Goal: Task Accomplishment & Management: Use online tool/utility

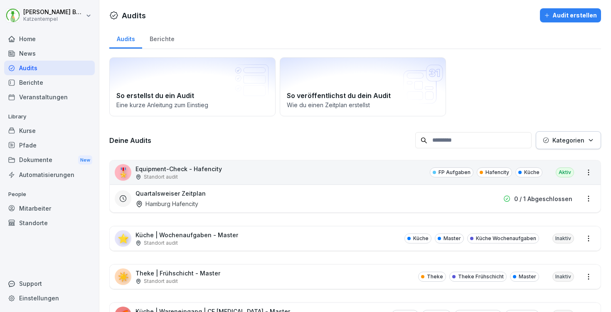
scroll to position [198, 0]
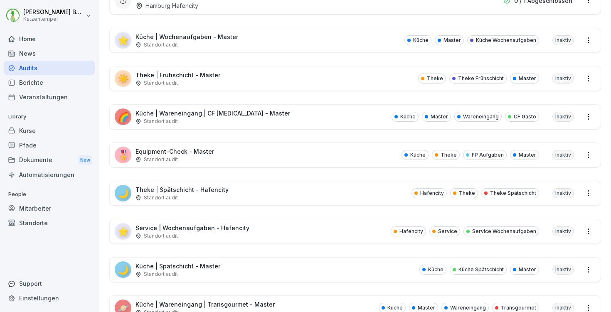
click at [16, 133] on div "Kurse" at bounding box center [49, 130] width 91 height 15
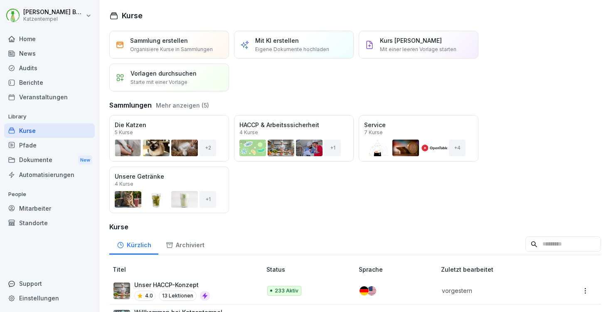
click at [525, 249] on input at bounding box center [563, 244] width 76 height 16
type input "*****"
click at [197, 293] on div "Lightspeed 4.4 8 Lektionen" at bounding box center [183, 291] width 140 height 20
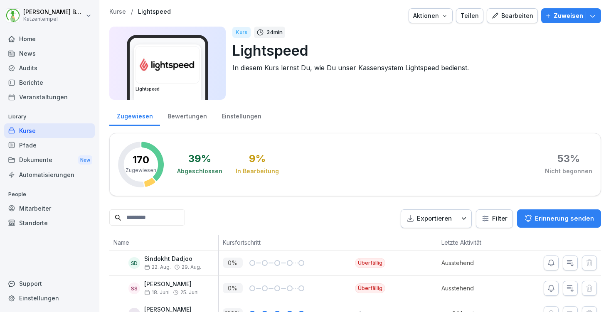
click at [517, 14] on div "Bearbeiten" at bounding box center [512, 15] width 42 height 9
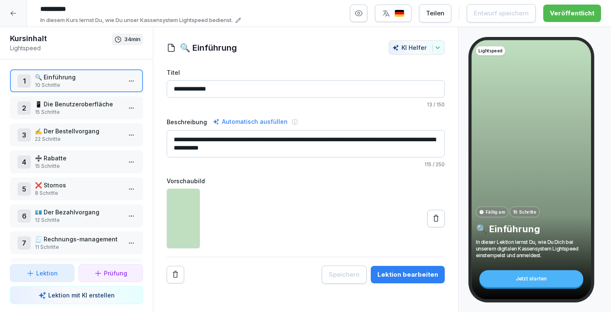
click at [420, 279] on div "Lektion bearbeiten" at bounding box center [407, 274] width 61 height 9
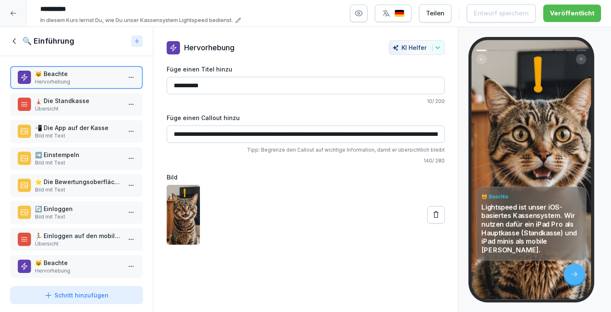
click at [89, 193] on p "Bild mit Text" at bounding box center [78, 189] width 86 height 7
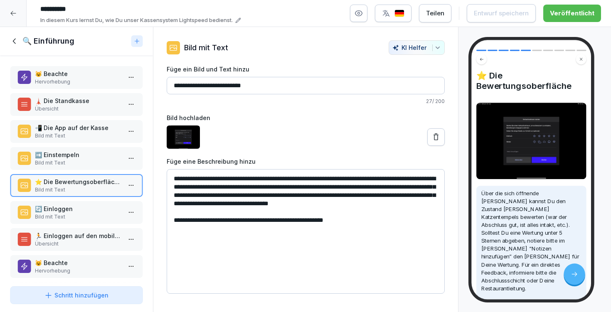
click at [85, 235] on div "🏃 Einloggen auf den mobilen [PERSON_NAME] Übersicht" at bounding box center [76, 239] width 133 height 23
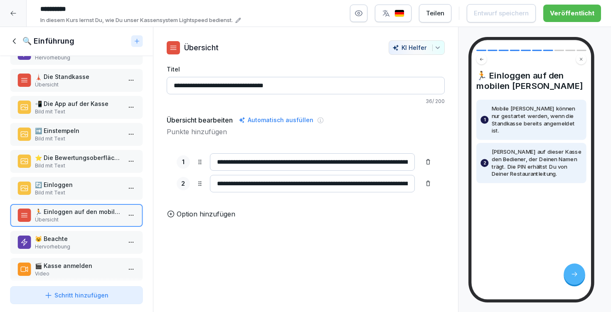
scroll to position [26, 0]
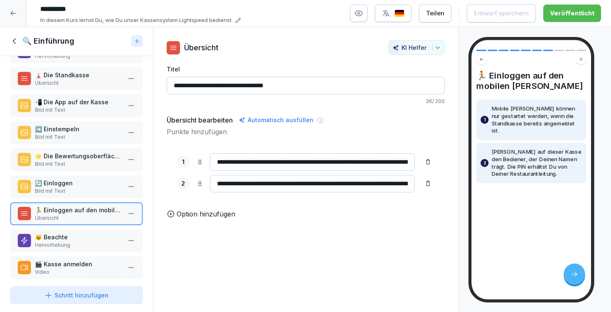
click at [73, 241] on p "😺 Beachte" at bounding box center [78, 237] width 86 height 9
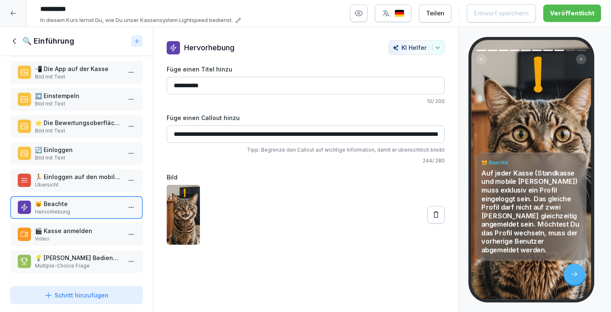
scroll to position [63, 0]
click at [75, 231] on p "🎬 Kasse anmelden" at bounding box center [78, 230] width 86 height 9
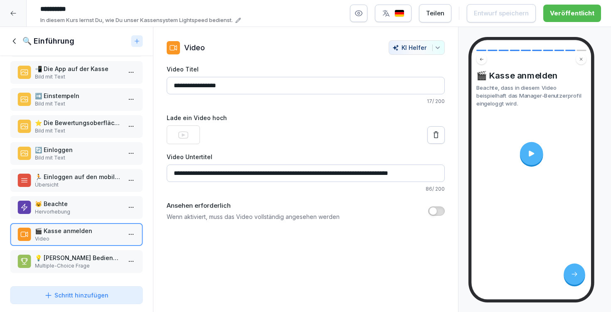
click at [78, 260] on p "💡 [PERSON_NAME] Bediener wird auf der Standkasse angemeldet?" at bounding box center [78, 257] width 86 height 9
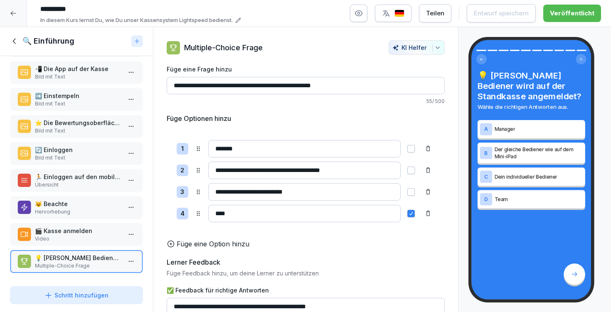
click at [81, 149] on p "🔄 Einloggen" at bounding box center [78, 149] width 86 height 9
